Goal: Task Accomplishment & Management: Complete application form

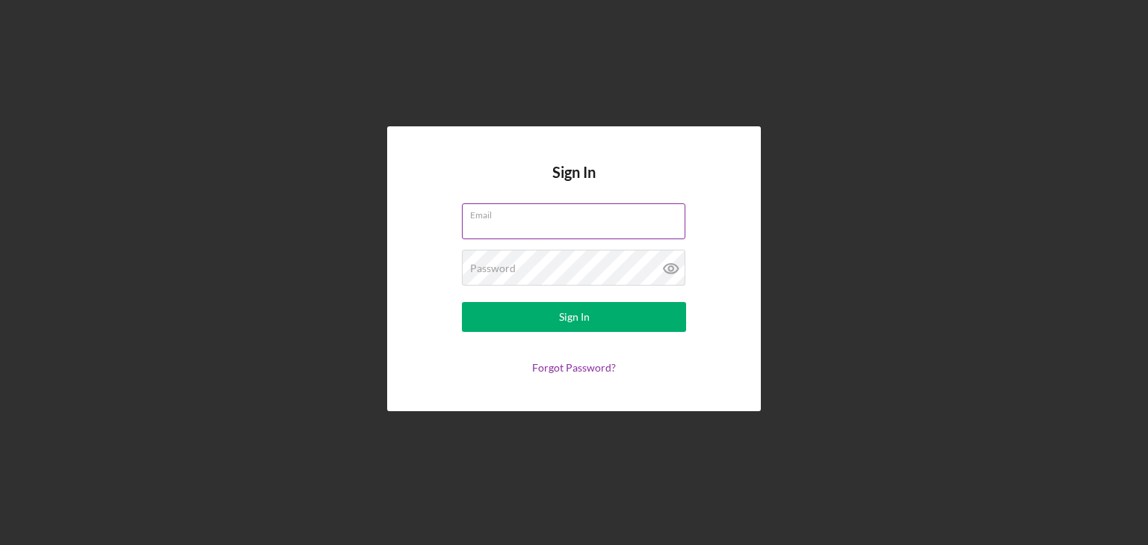
click at [504, 229] on input "Email" at bounding box center [573, 221] width 223 height 36
type input "[EMAIL_ADDRESS][DOMAIN_NAME]"
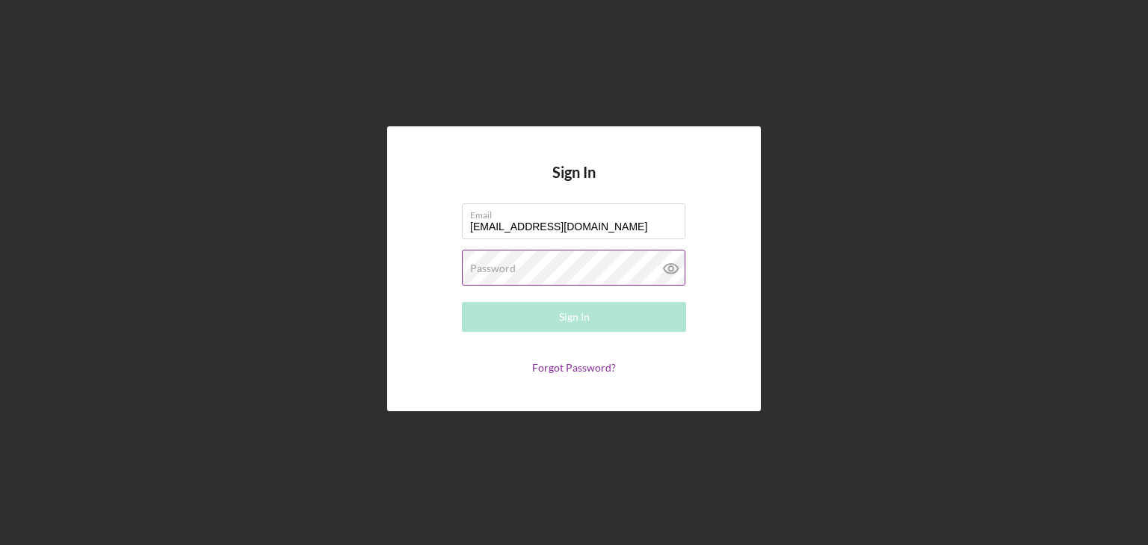
click at [499, 261] on div "Password Required" at bounding box center [574, 268] width 224 height 37
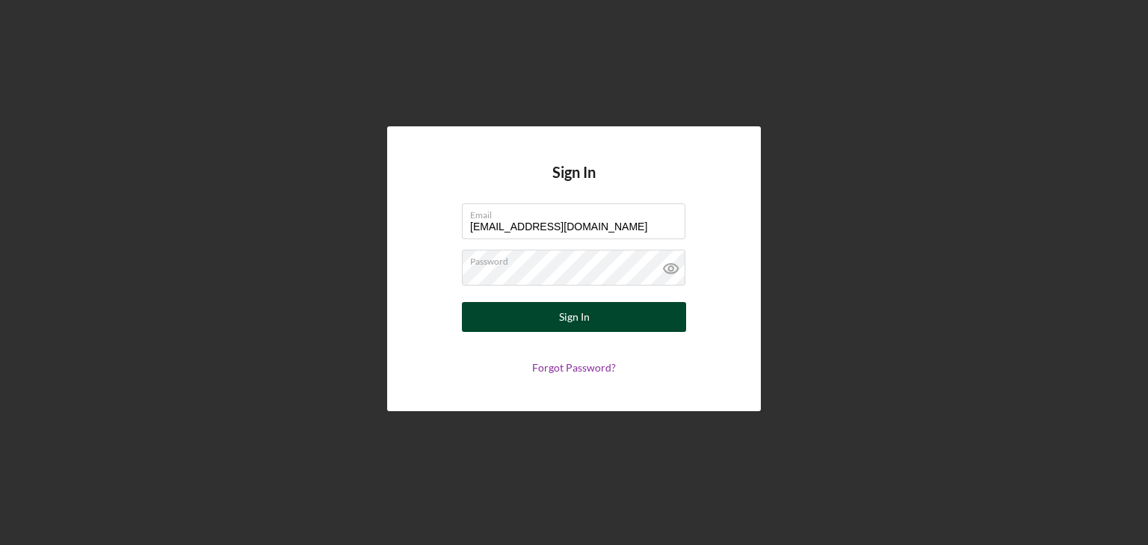
click at [514, 312] on button "Sign In" at bounding box center [574, 317] width 224 height 30
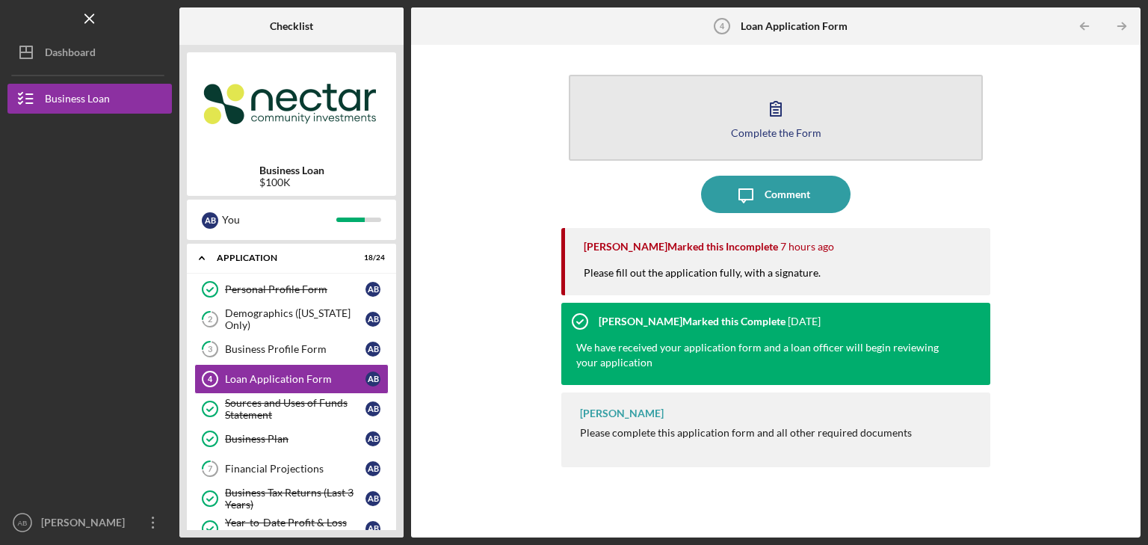
click at [779, 124] on icon "button" at bounding box center [775, 108] width 37 height 37
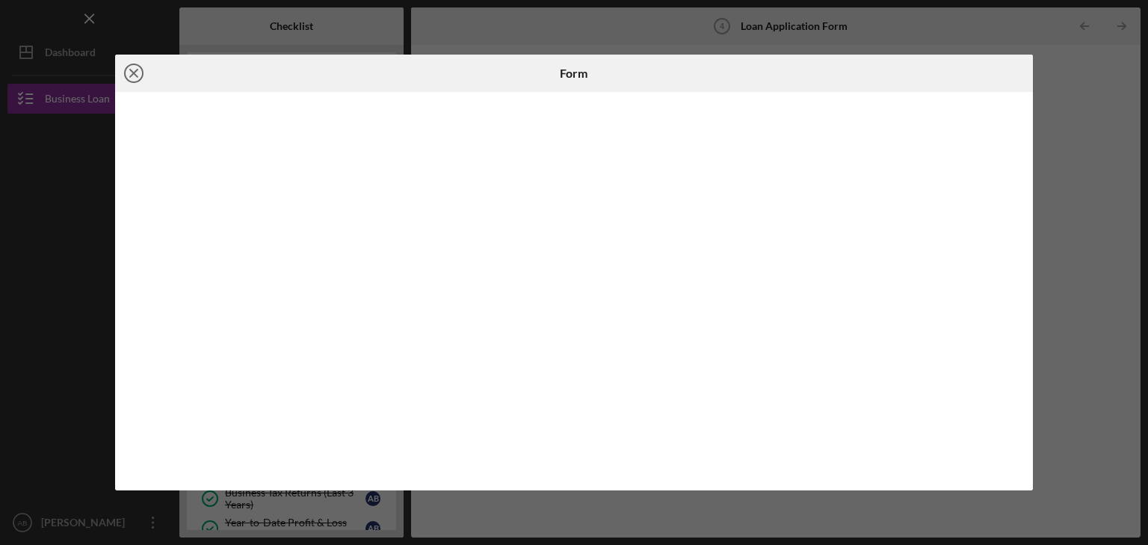
click at [129, 70] on icon "Icon/Close" at bounding box center [133, 73] width 37 height 37
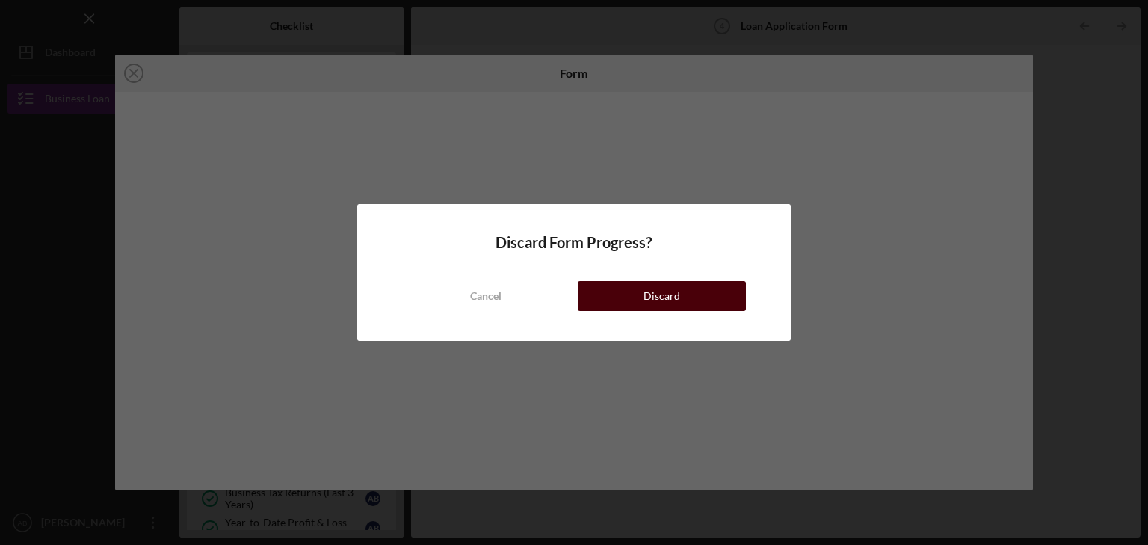
click at [602, 294] on button "Discard" at bounding box center [662, 296] width 168 height 30
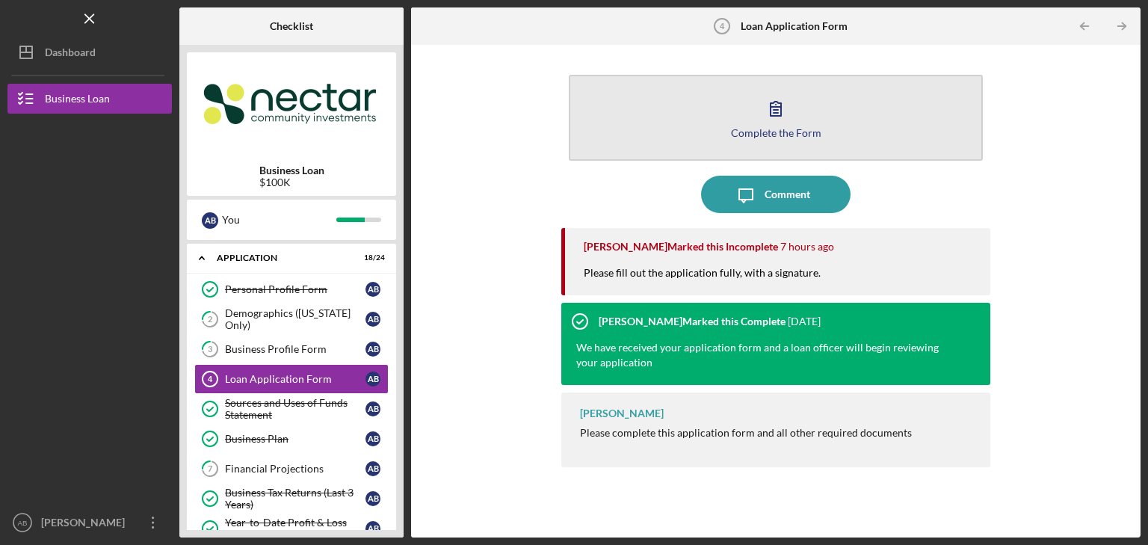
click at [696, 123] on button "Complete the Form Form" at bounding box center [776, 118] width 414 height 86
click at [788, 132] on div "Complete the Form" at bounding box center [776, 132] width 90 height 11
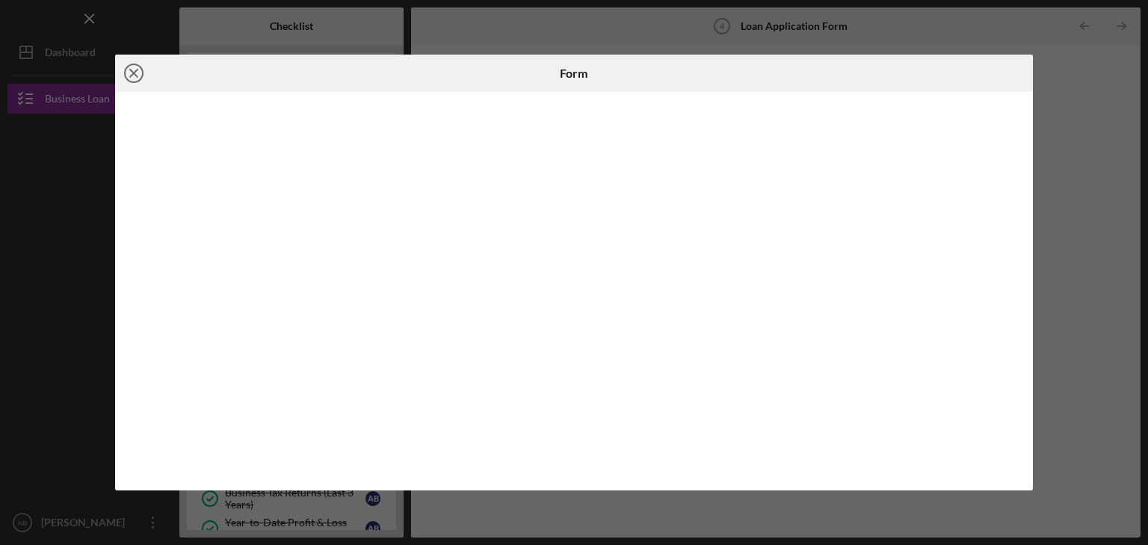
click at [135, 75] on icon "Icon/Close" at bounding box center [133, 73] width 37 height 37
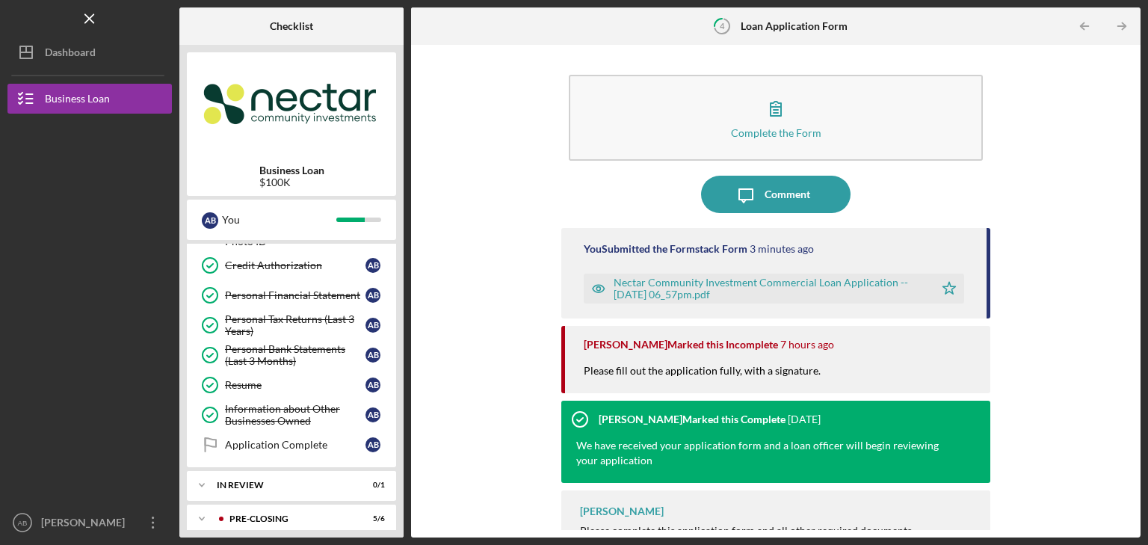
scroll to position [570, 0]
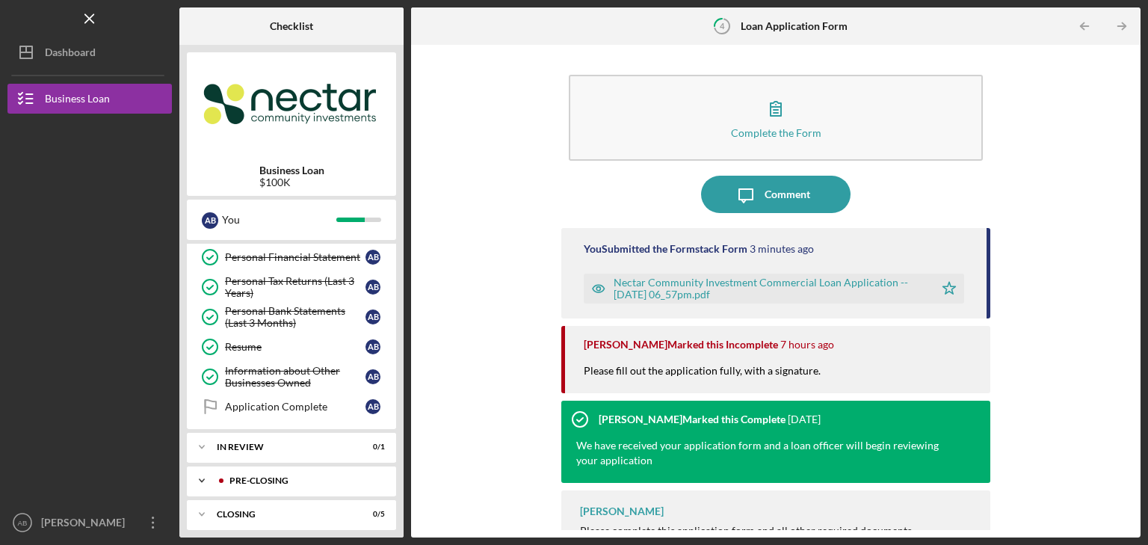
click at [327, 476] on div "Pre-Closing" at bounding box center [303, 480] width 148 height 9
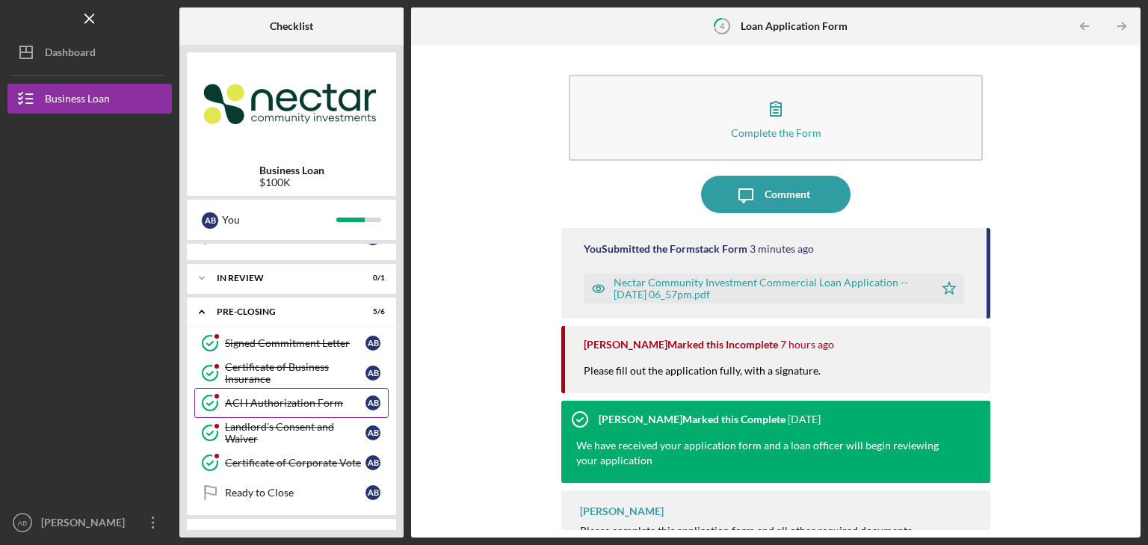
scroll to position [756, 0]
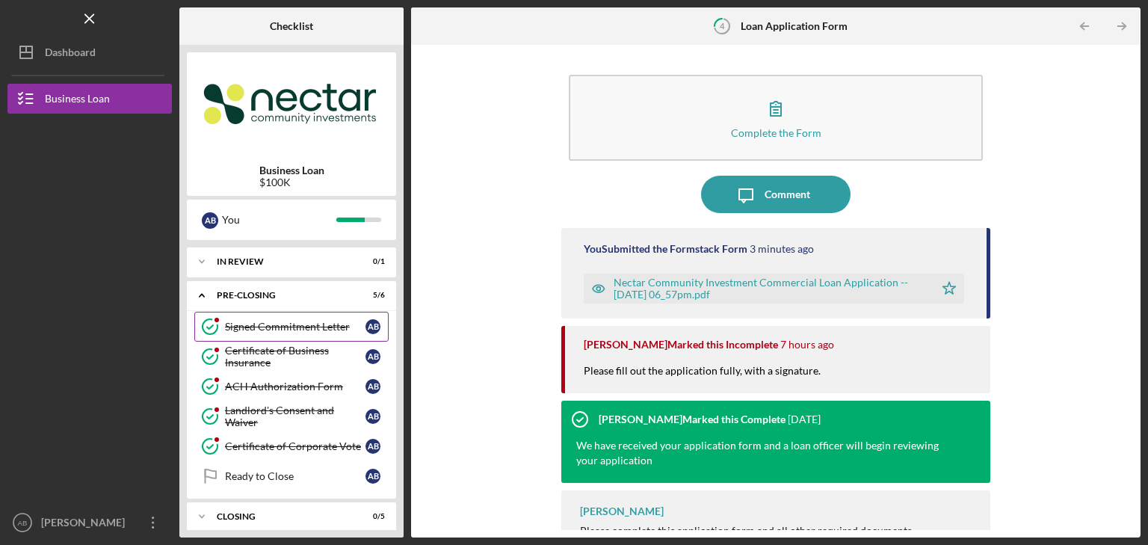
click at [285, 321] on div "Signed Commitment Letter" at bounding box center [295, 327] width 140 height 12
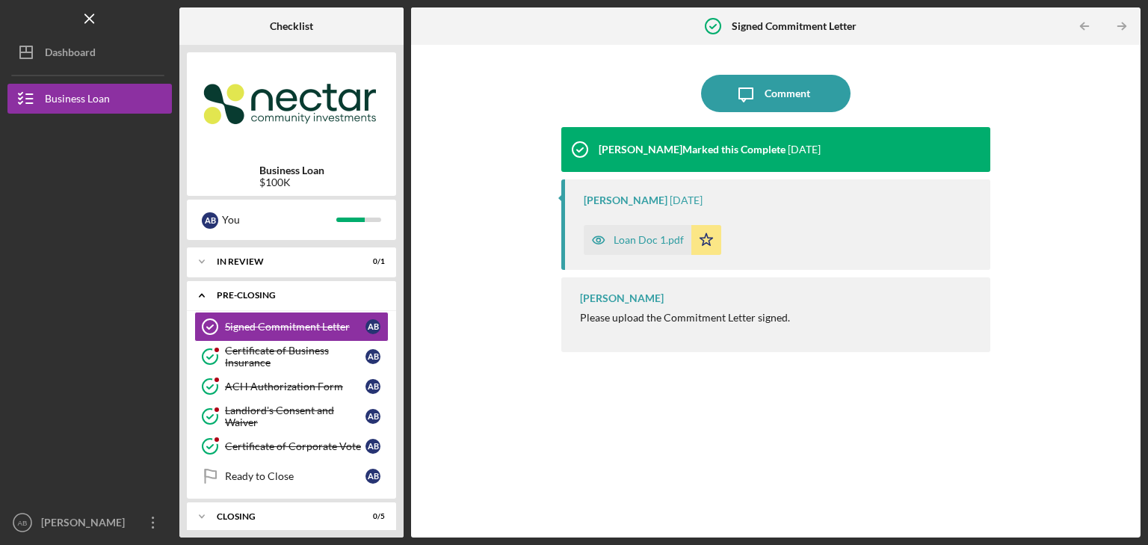
click at [202, 285] on icon "Icon/Expander" at bounding box center [202, 295] width 30 height 30
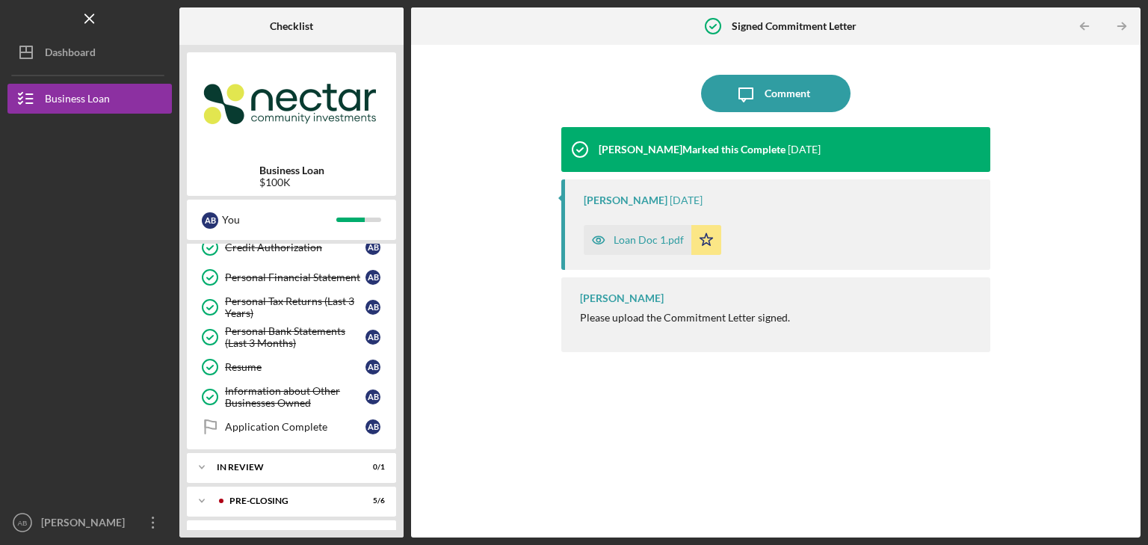
scroll to position [570, 0]
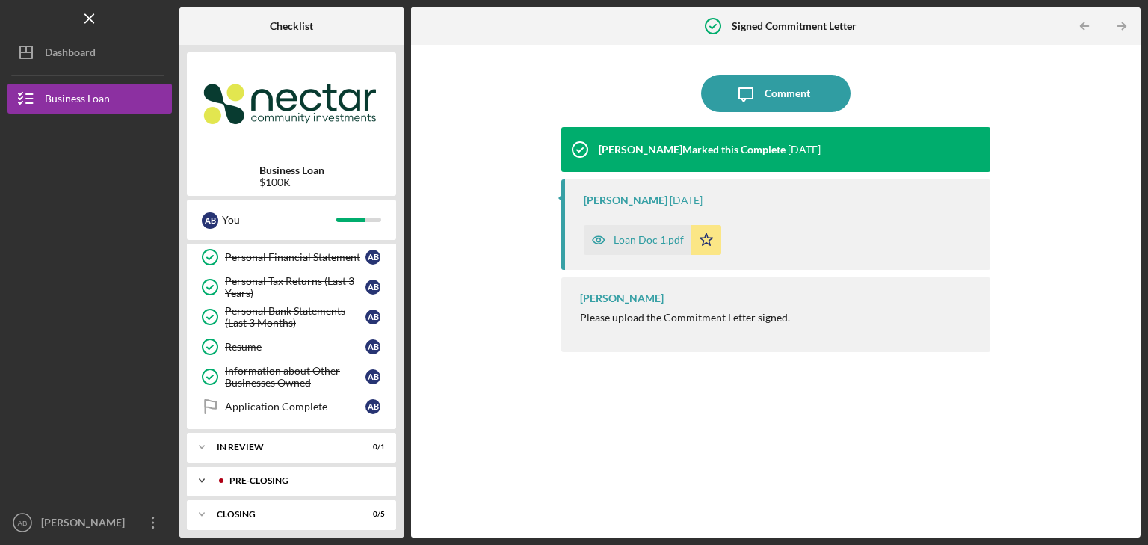
click at [303, 466] on div "Icon/Expander Pre-Closing 5 / 6" at bounding box center [291, 481] width 209 height 30
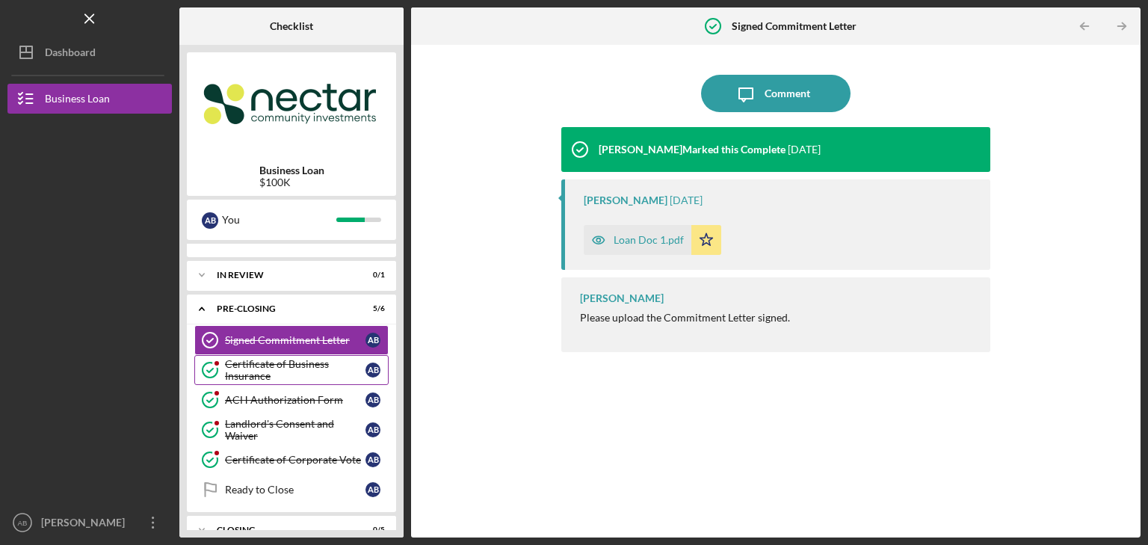
scroll to position [756, 0]
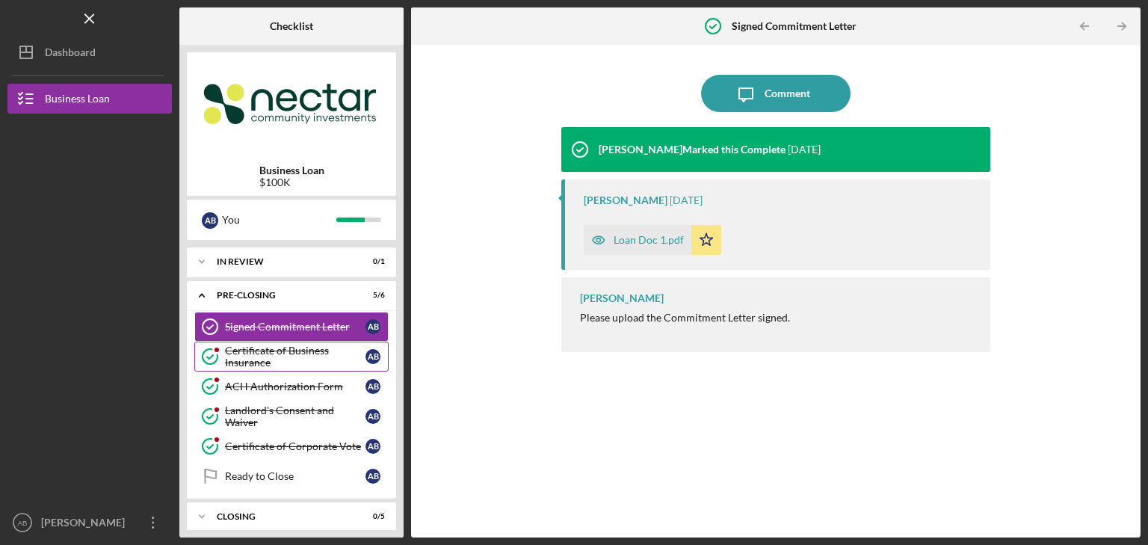
click at [293, 345] on div "Certificate of Business Insurance" at bounding box center [295, 357] width 140 height 24
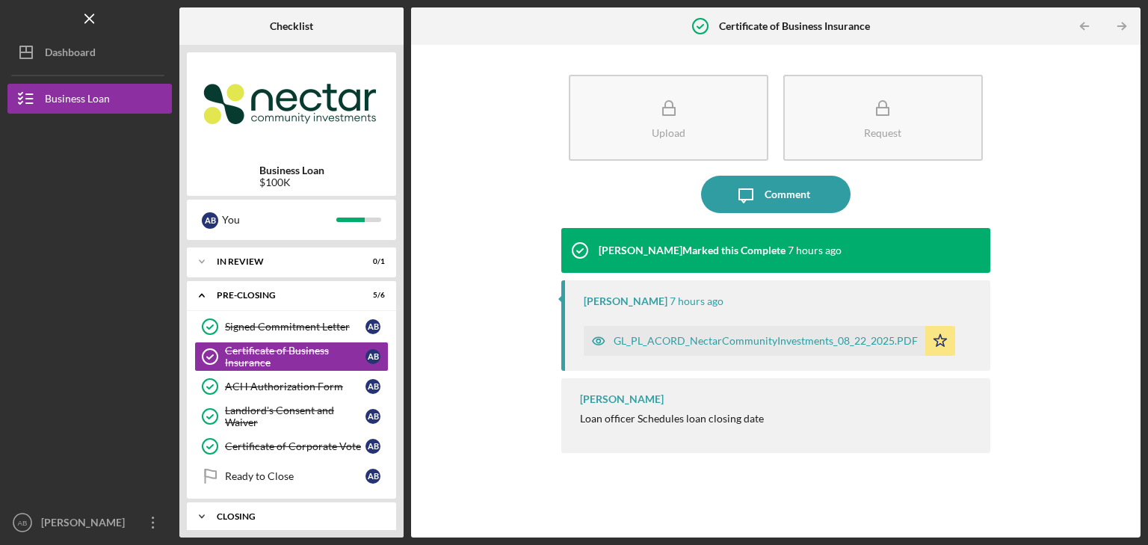
click at [205, 506] on icon "Icon/Expander" at bounding box center [202, 516] width 30 height 30
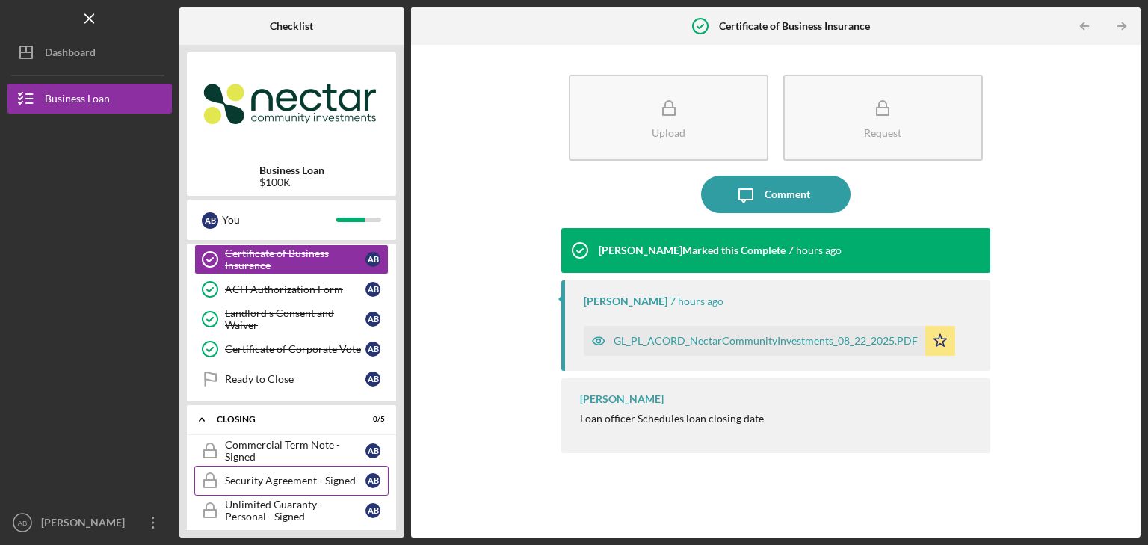
scroll to position [912, 0]
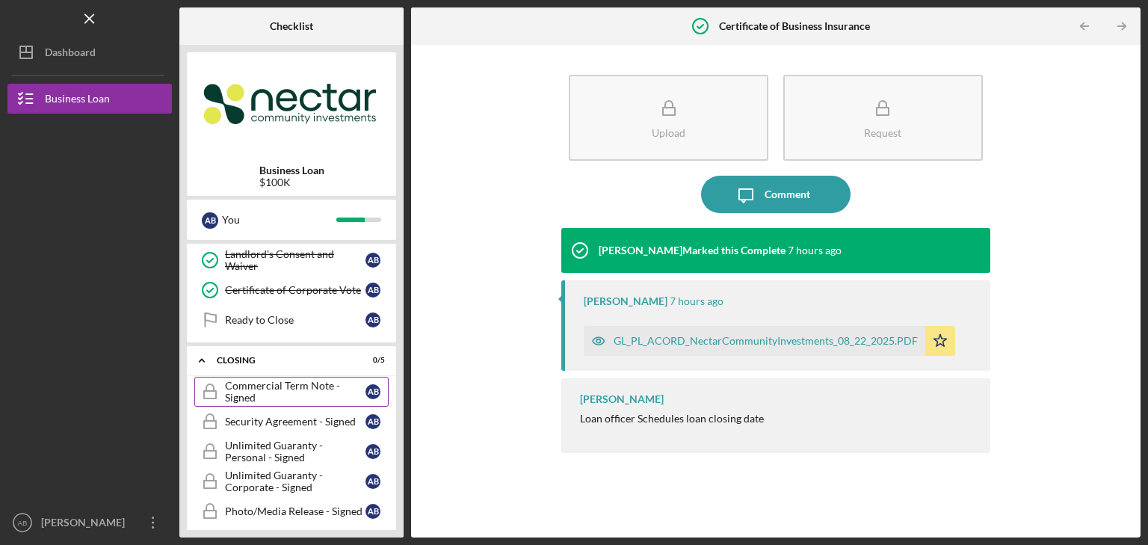
click at [279, 380] on div "Commercial Term Note - Signed" at bounding box center [295, 392] width 140 height 24
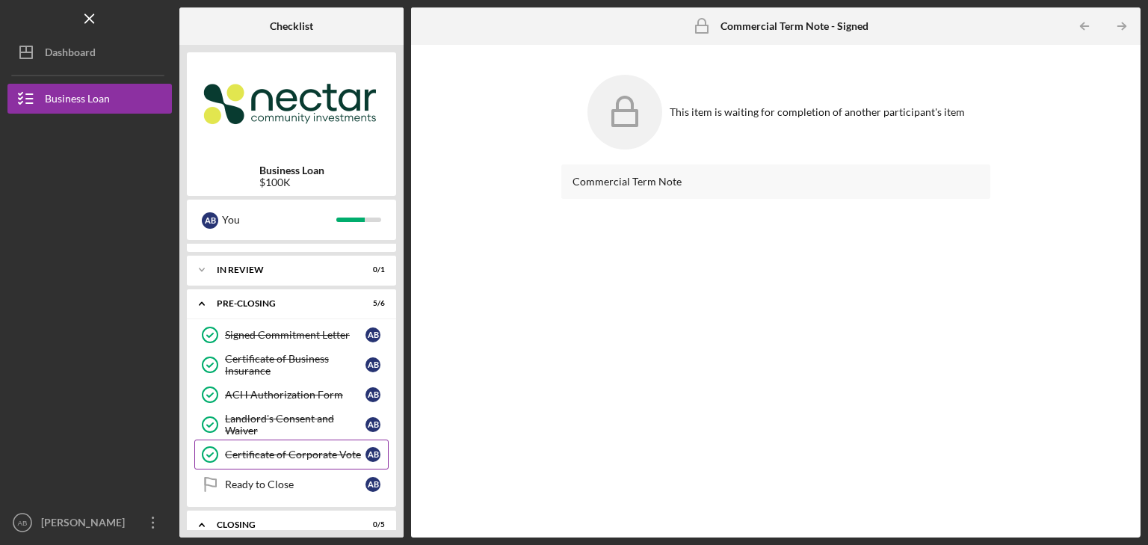
scroll to position [688, 0]
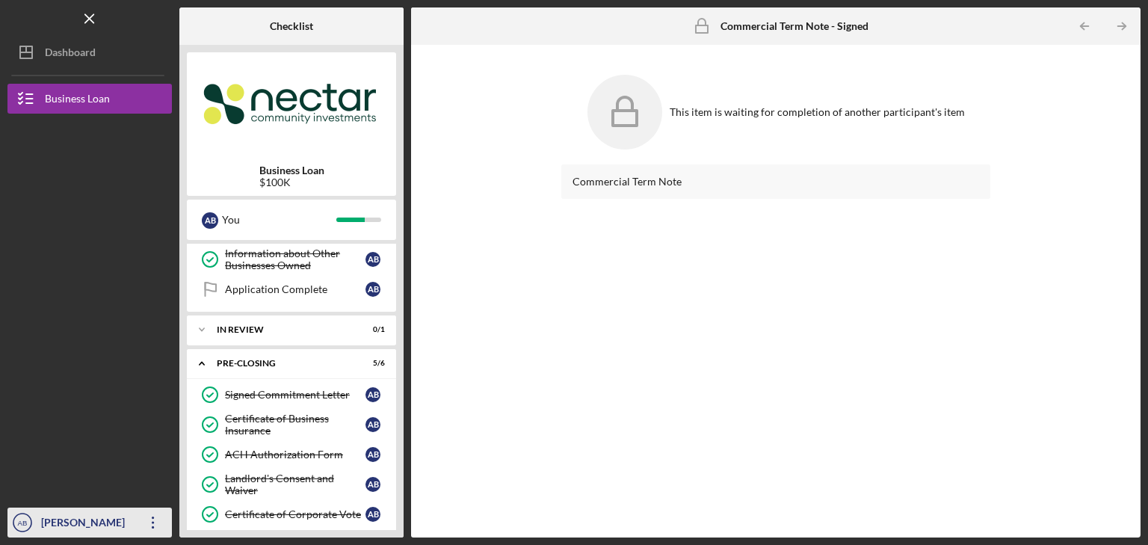
click at [151, 521] on icon "Icon/Overflow" at bounding box center [153, 522] width 37 height 37
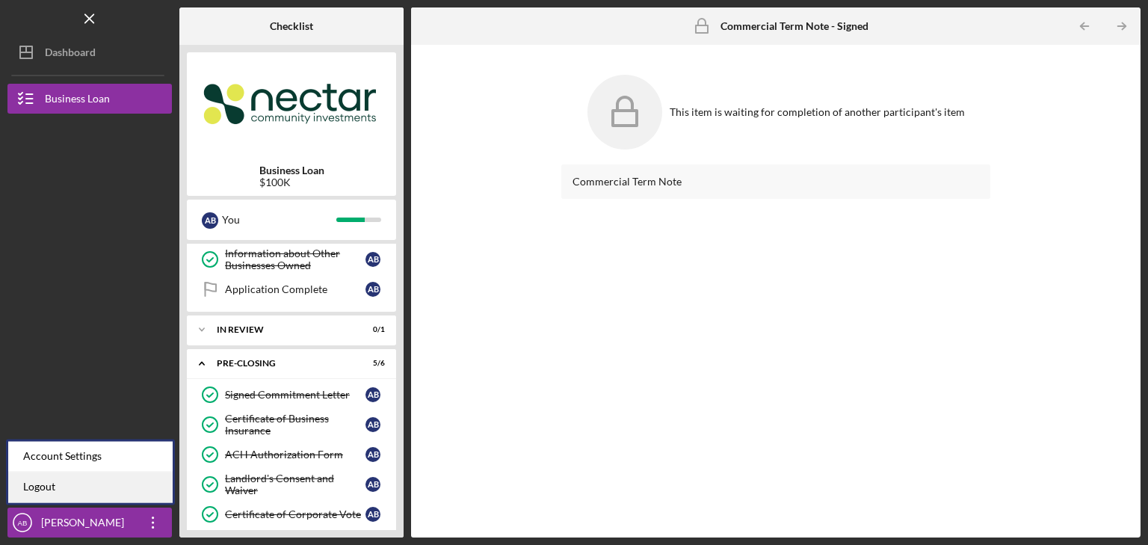
click at [133, 496] on link "Logout" at bounding box center [90, 487] width 164 height 31
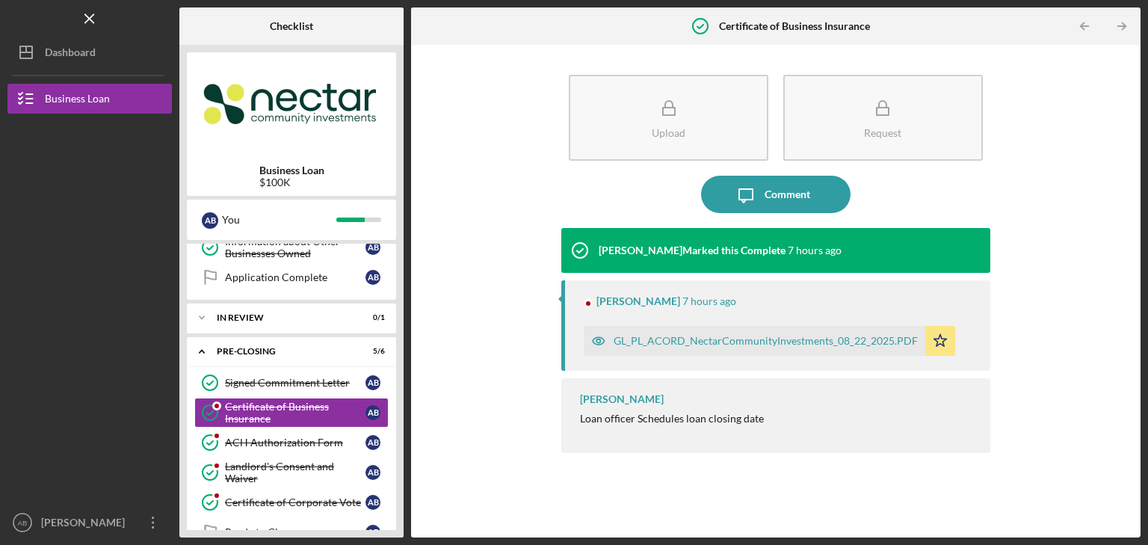
scroll to position [704, 0]
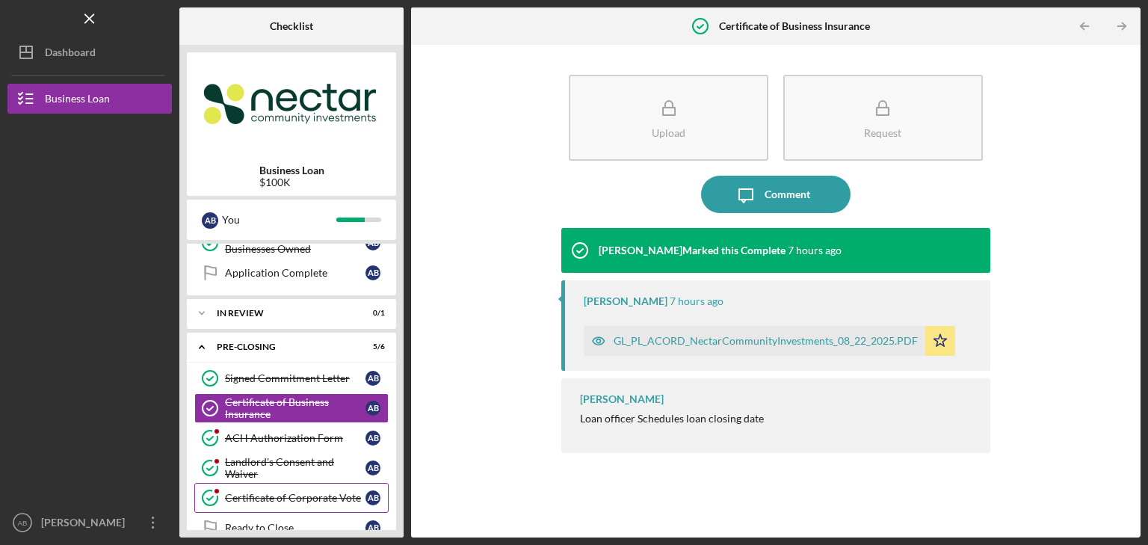
click at [298, 483] on link "Certificate of Corporate Vote Certificate of Corporate Vote A B" at bounding box center [291, 498] width 194 height 30
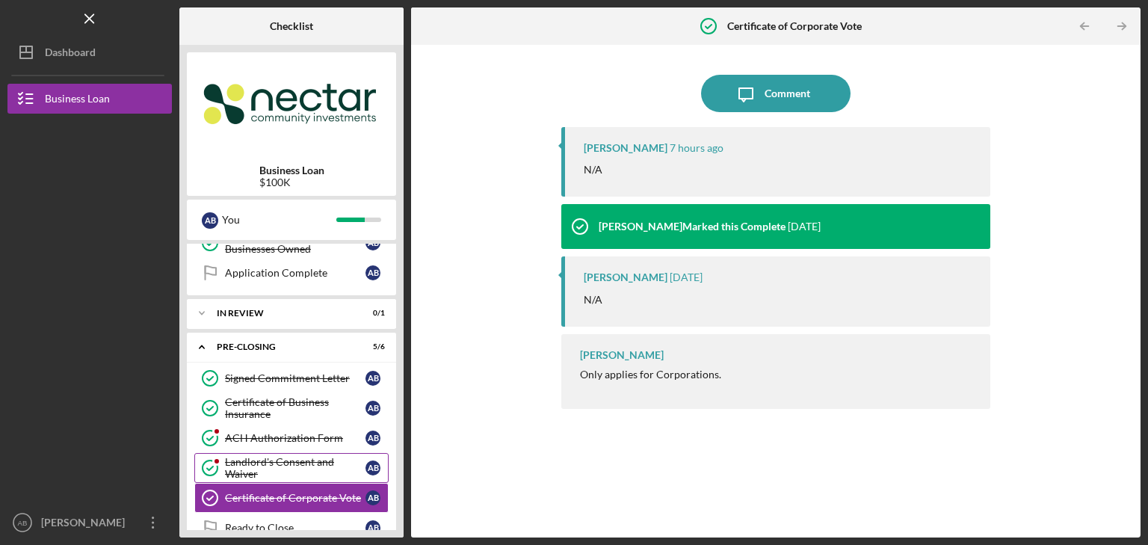
click at [297, 466] on div "Landlord's Consent and Waiver" at bounding box center [295, 468] width 140 height 24
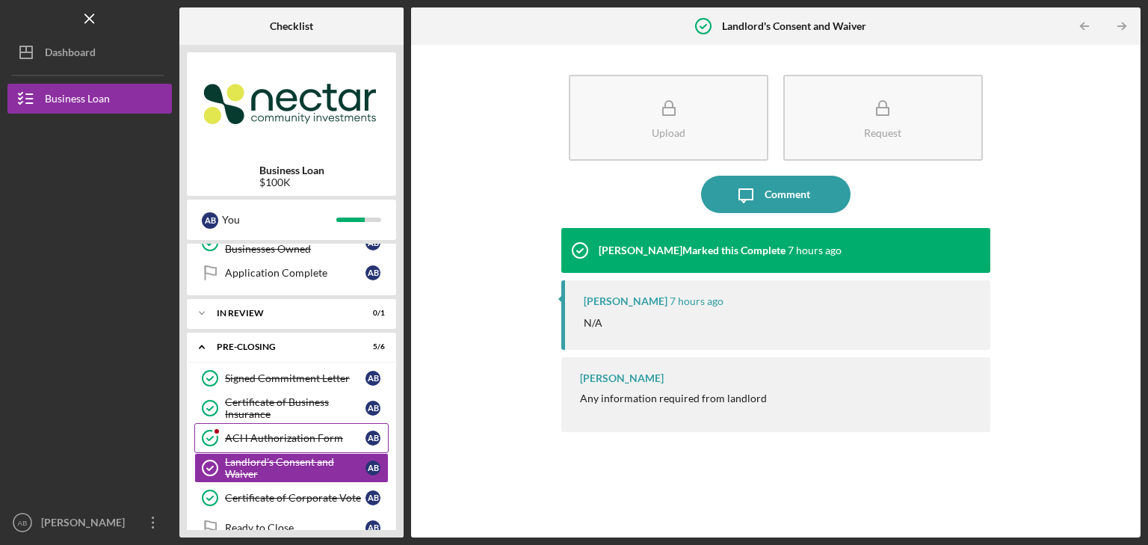
click at [291, 432] on div "ACH Authorization Form" at bounding box center [295, 438] width 140 height 12
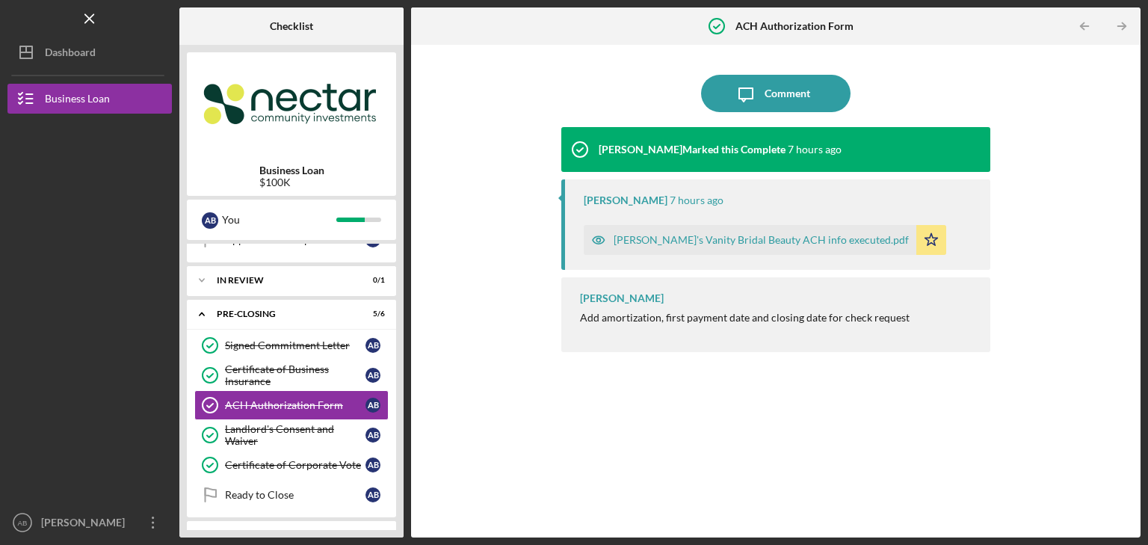
scroll to position [756, 0]
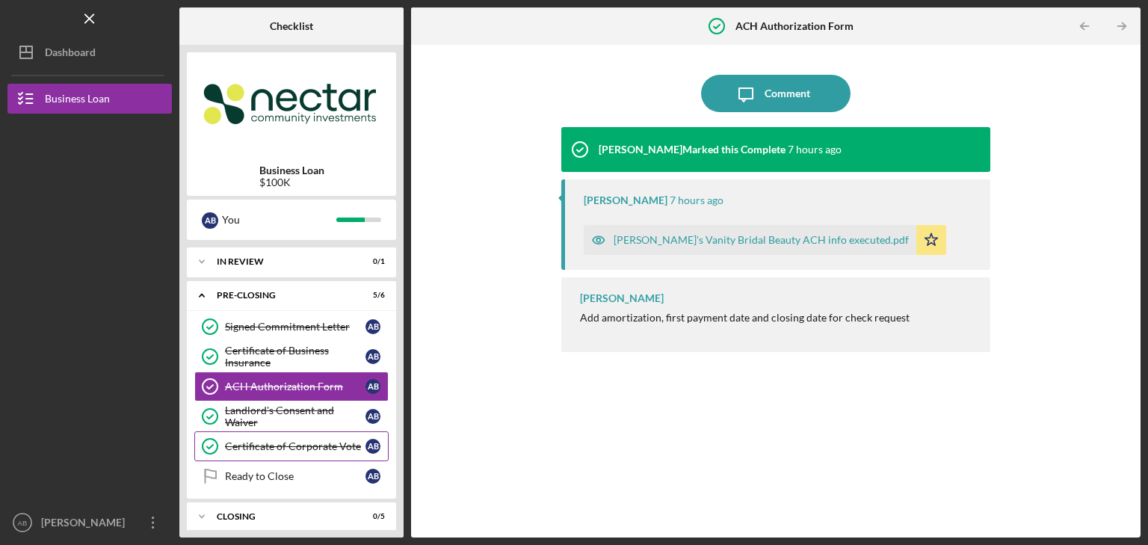
click at [281, 440] on div "Certificate of Corporate Vote" at bounding box center [295, 446] width 140 height 12
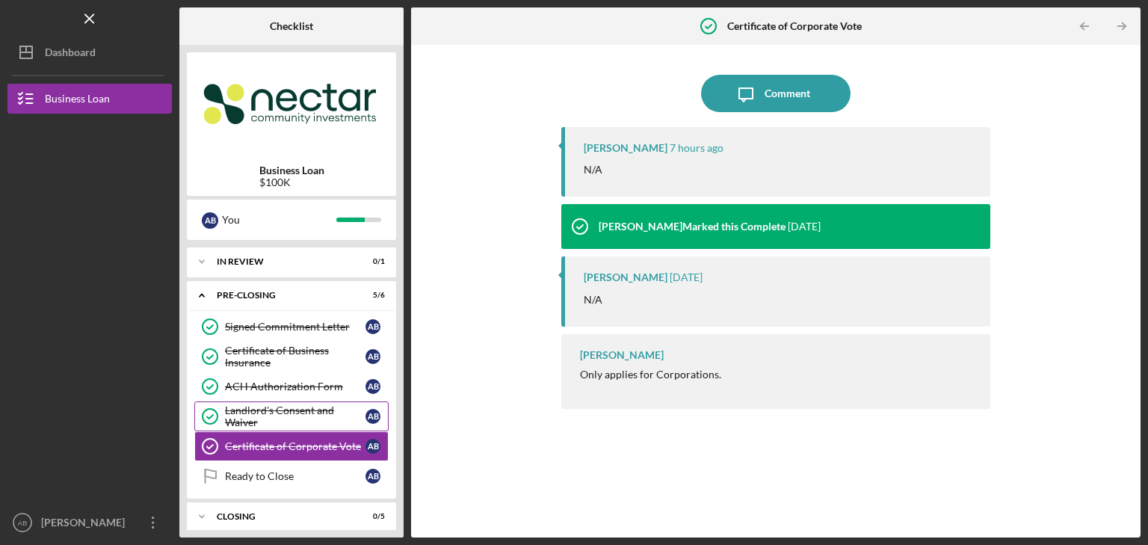
click at [279, 407] on div "Landlord's Consent and Waiver" at bounding box center [295, 416] width 140 height 24
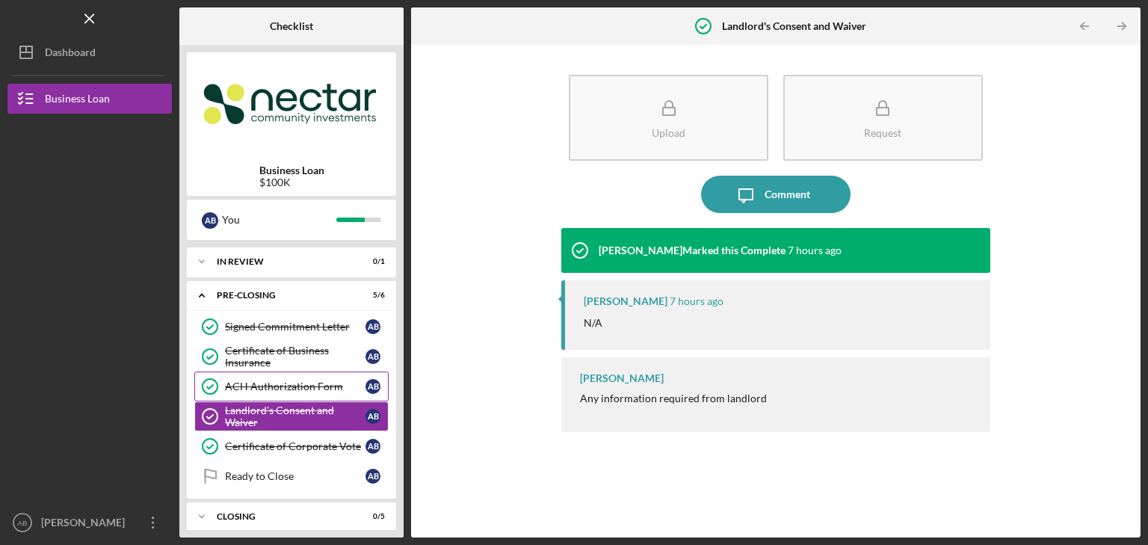
click at [280, 380] on div "ACH Authorization Form" at bounding box center [295, 386] width 140 height 12
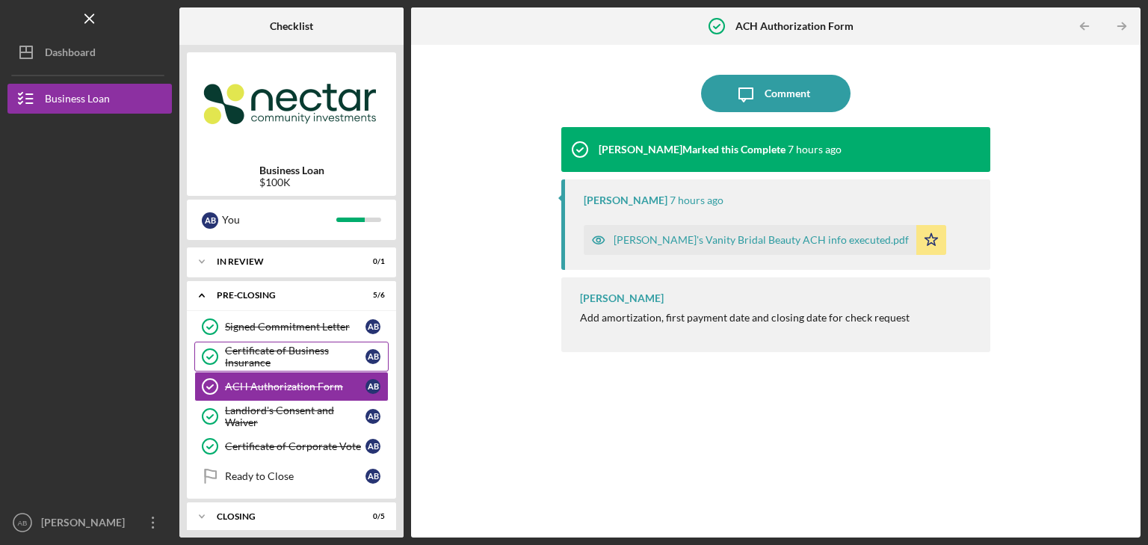
click at [276, 353] on div "Certificate of Business Insurance" at bounding box center [295, 357] width 140 height 24
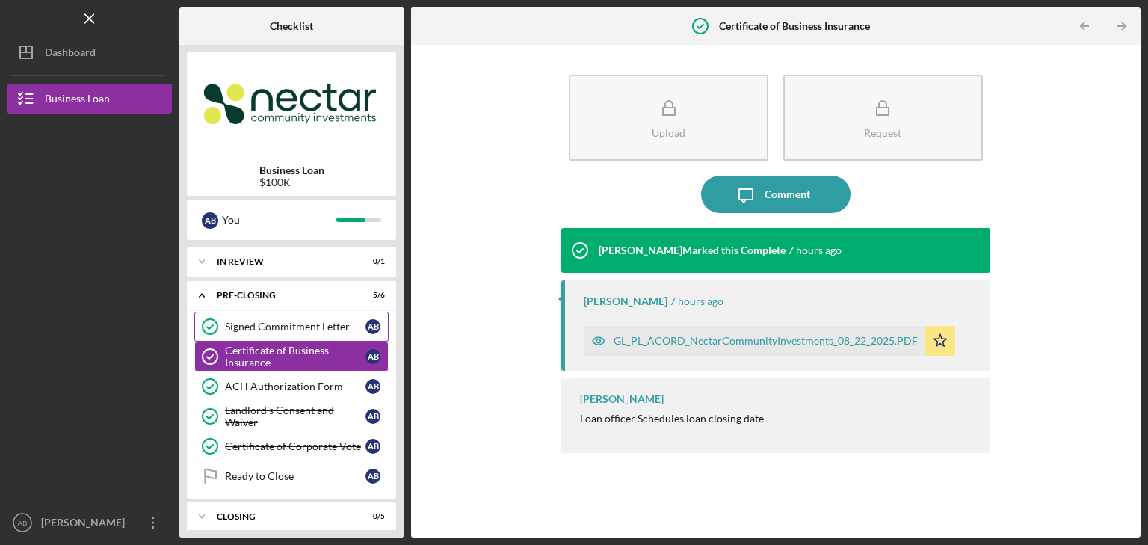
click at [277, 321] on div "Signed Commitment Letter" at bounding box center [295, 327] width 140 height 12
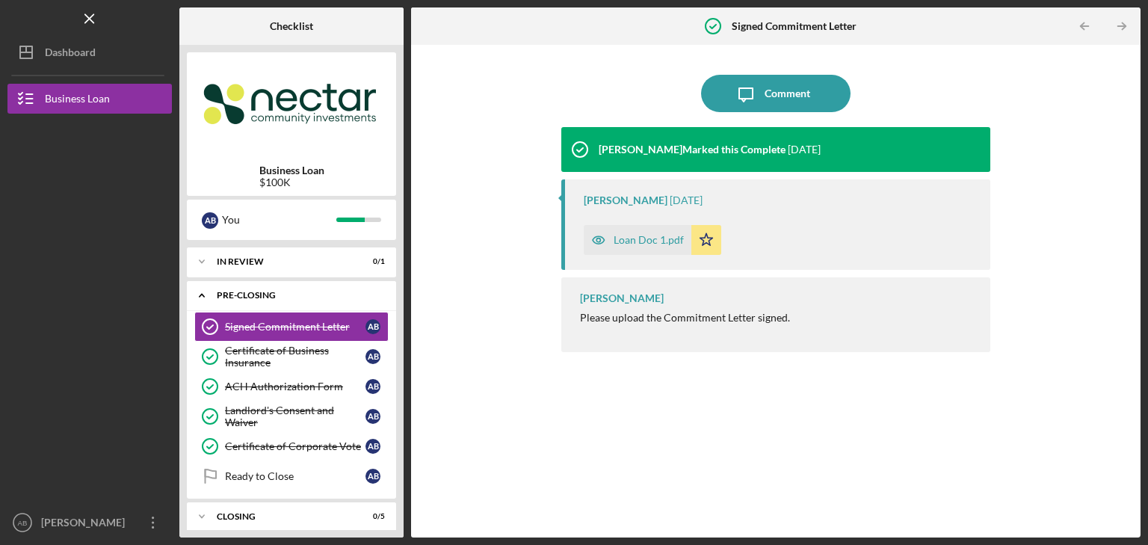
click at [201, 294] on polyline at bounding box center [202, 295] width 4 height 3
